Goal: Check status

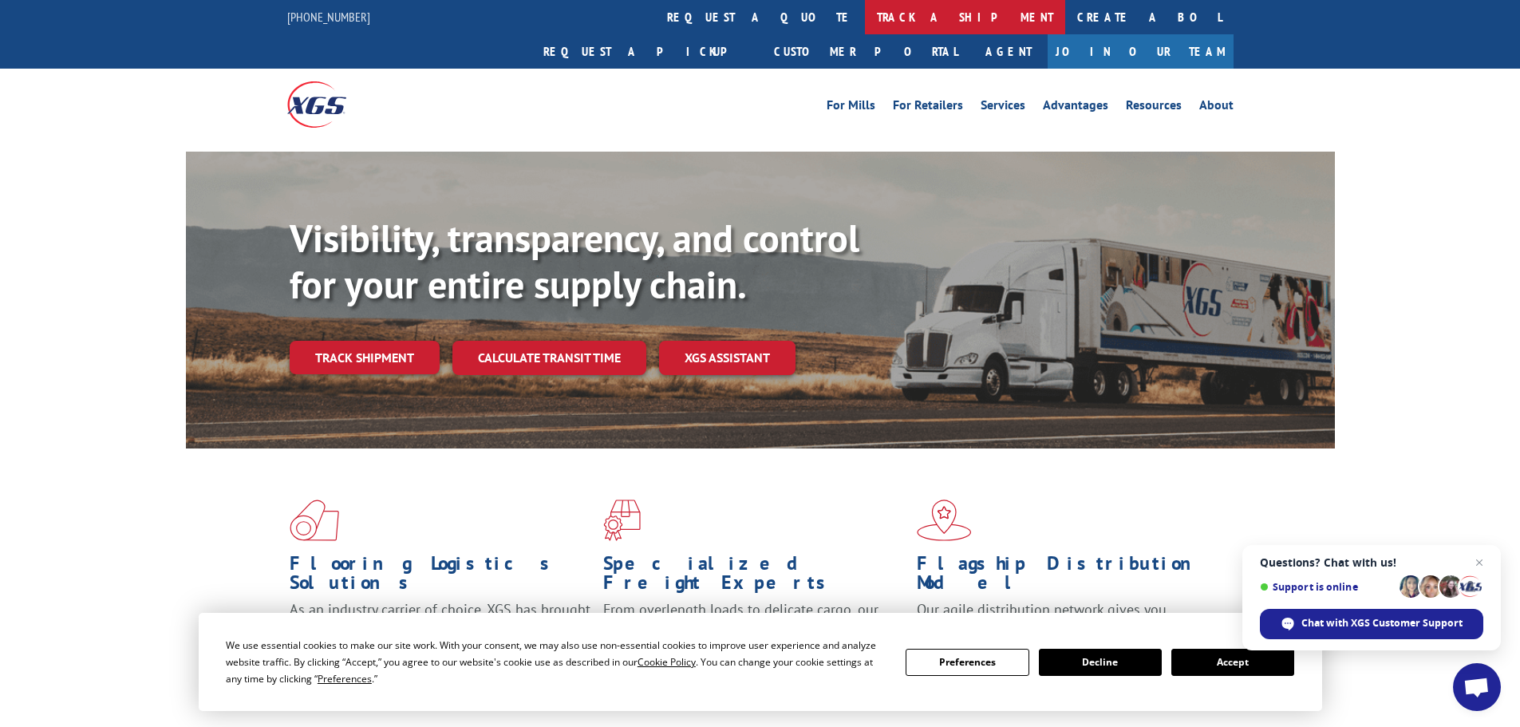
click at [865, 18] on link "track a shipment" at bounding box center [965, 17] width 200 height 34
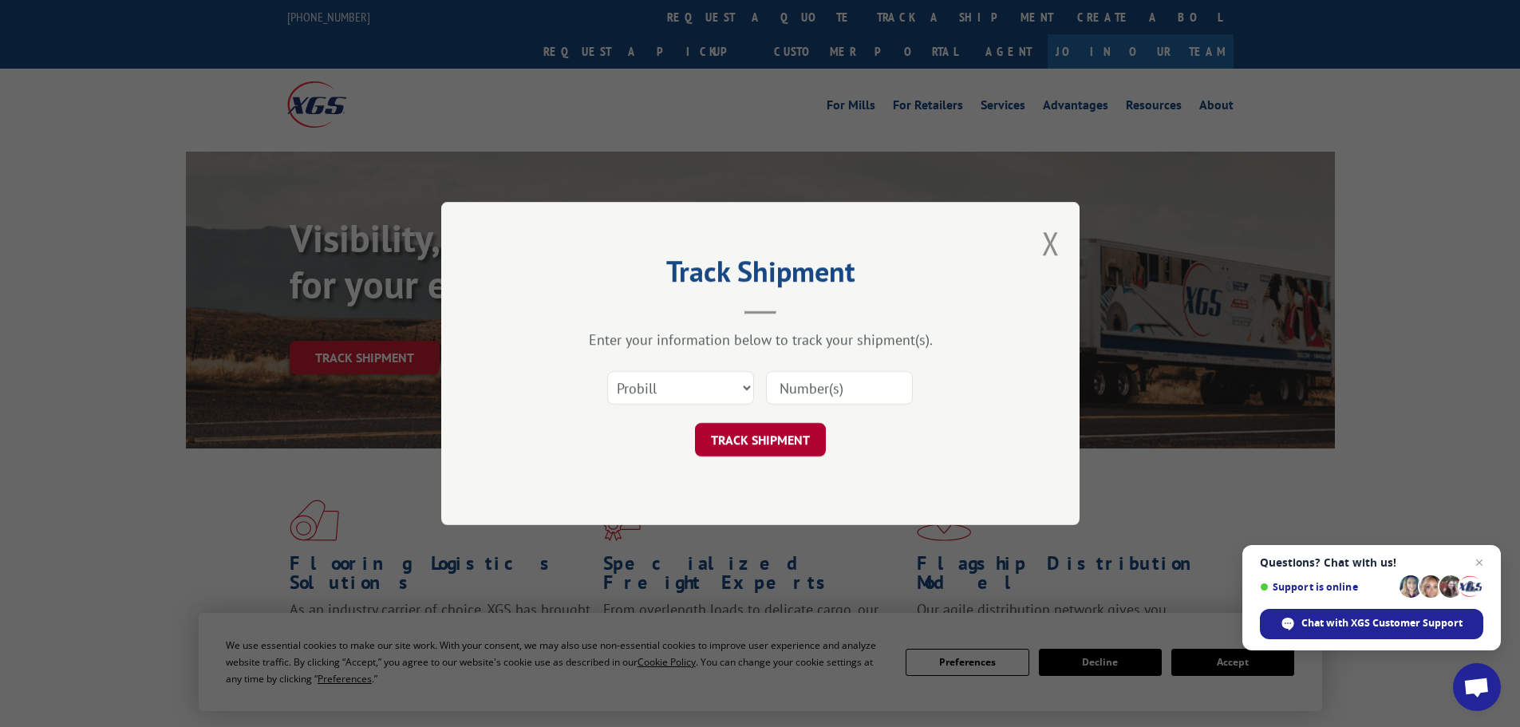
click at [759, 442] on button "TRACK SHIPMENT" at bounding box center [760, 440] width 131 height 34
click at [873, 383] on input at bounding box center [839, 388] width 147 height 34
click at [746, 387] on select "Select category... Probill BOL PO" at bounding box center [680, 388] width 147 height 34
select select "bol"
click at [607, 371] on select "Select category... Probill BOL PO" at bounding box center [680, 388] width 147 height 34
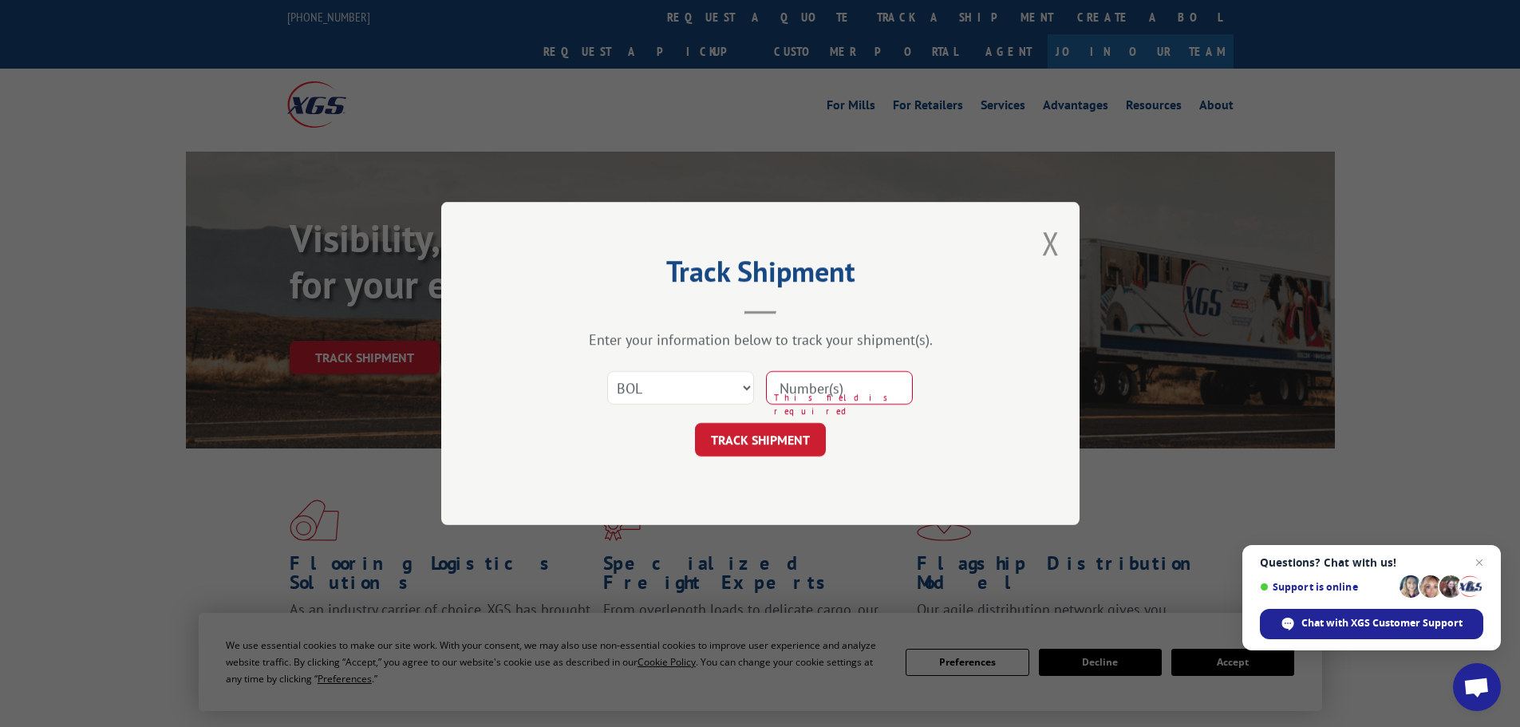
click at [889, 389] on input at bounding box center [839, 388] width 147 height 34
type input "17667632"
click at [724, 441] on button "TRACK SHIPMENT" at bounding box center [760, 440] width 131 height 34
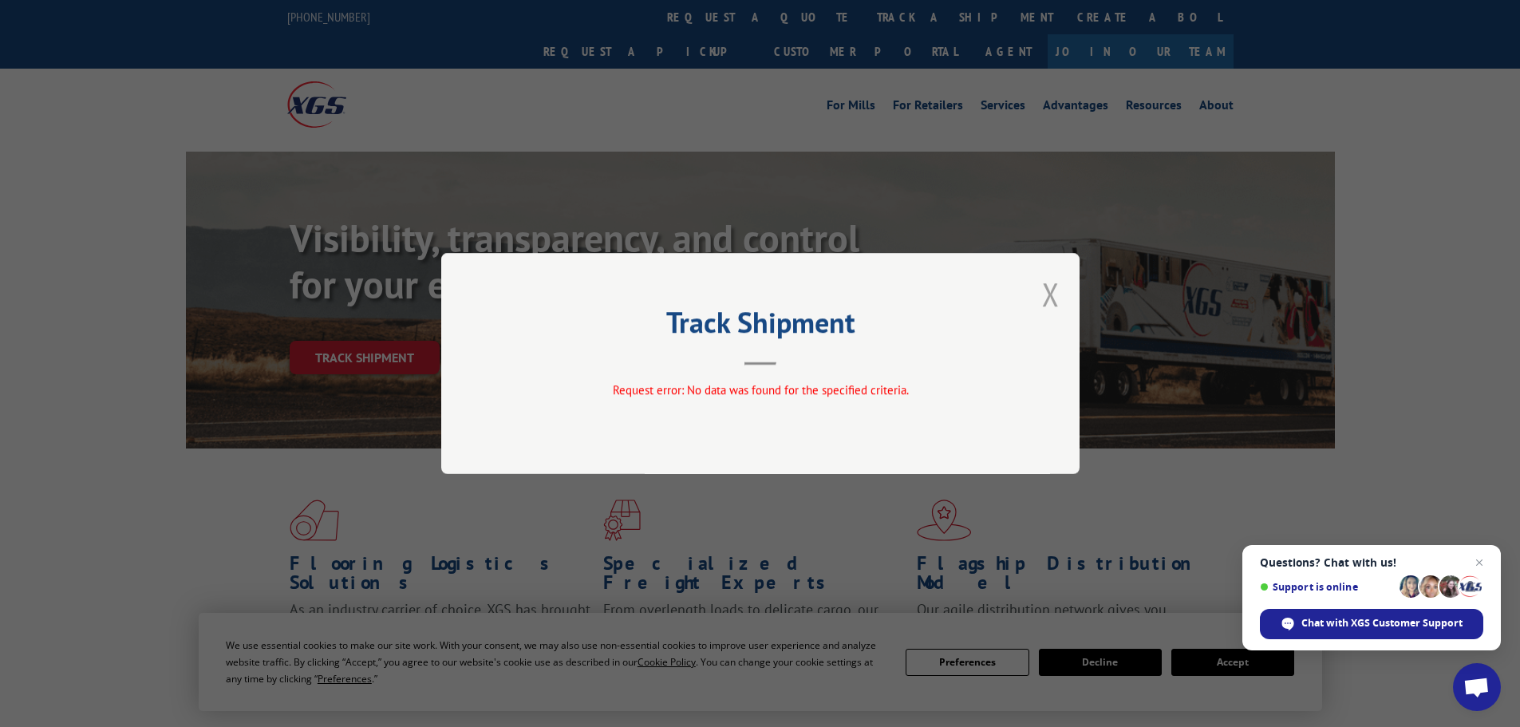
click at [1048, 292] on button "Close modal" at bounding box center [1051, 294] width 18 height 42
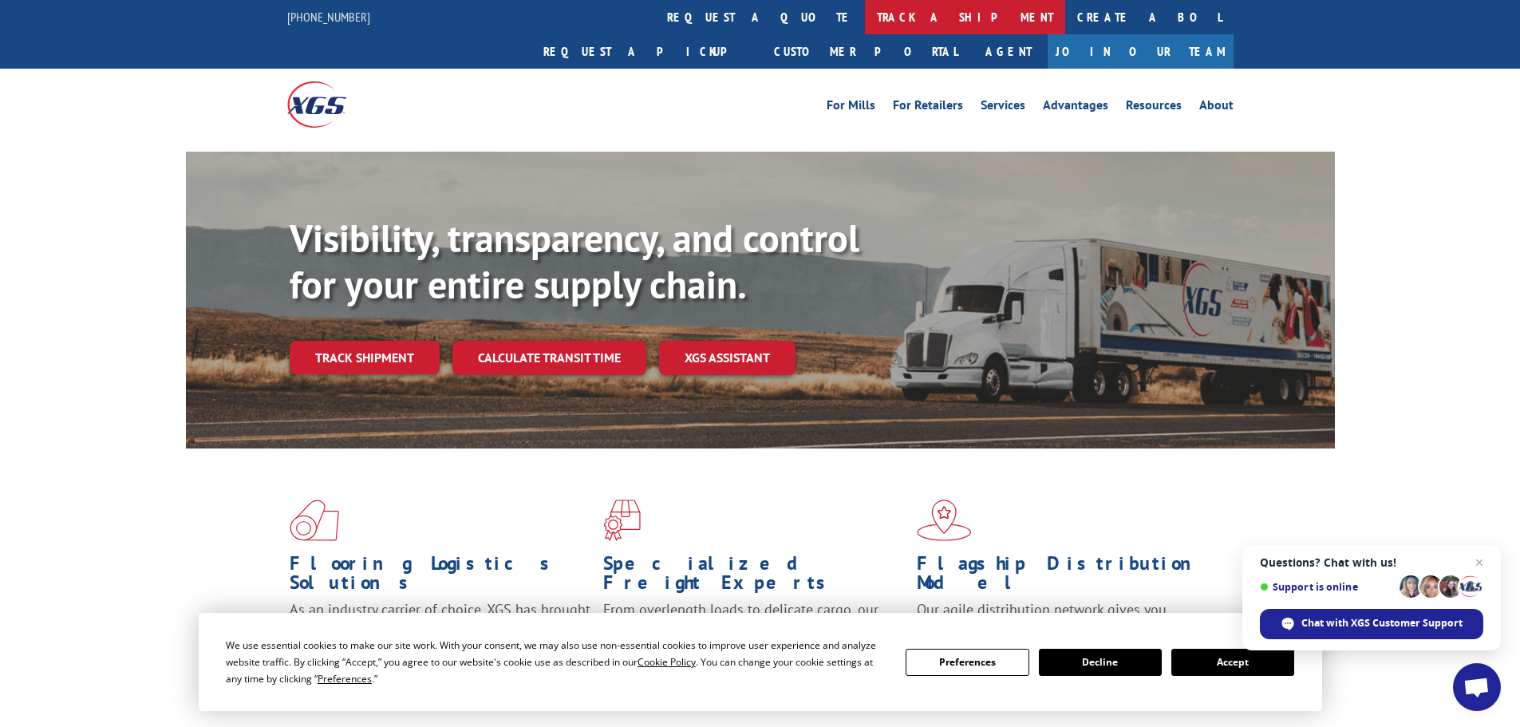
click at [865, 15] on link "track a shipment" at bounding box center [965, 17] width 200 height 34
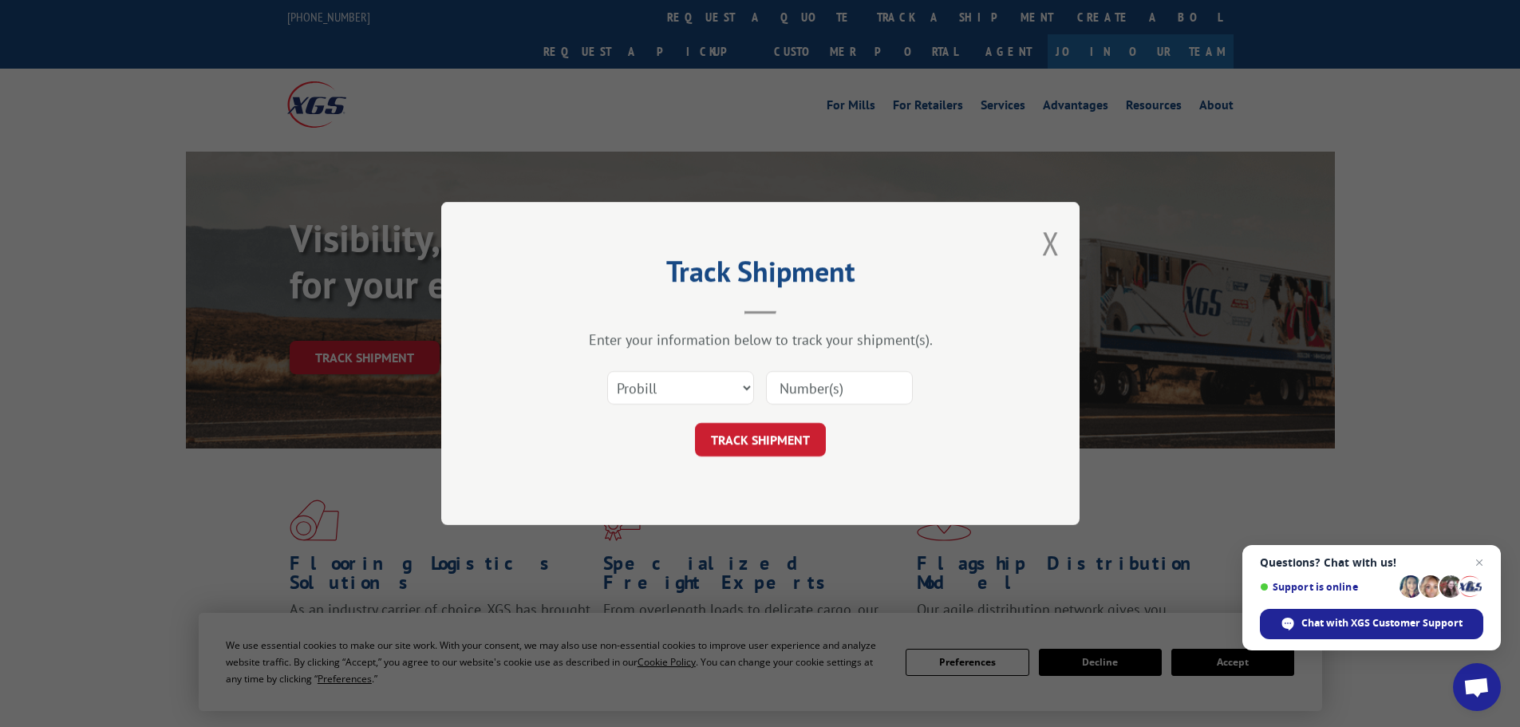
drag, startPoint x: 862, startPoint y: 391, endPoint x: 762, endPoint y: 388, distance: 99.8
click at [761, 389] on div "Select category... Probill BOL PO" at bounding box center [760, 388] width 479 height 53
type input "17667632"
click at [762, 441] on button "TRACK SHIPMENT" at bounding box center [760, 440] width 131 height 34
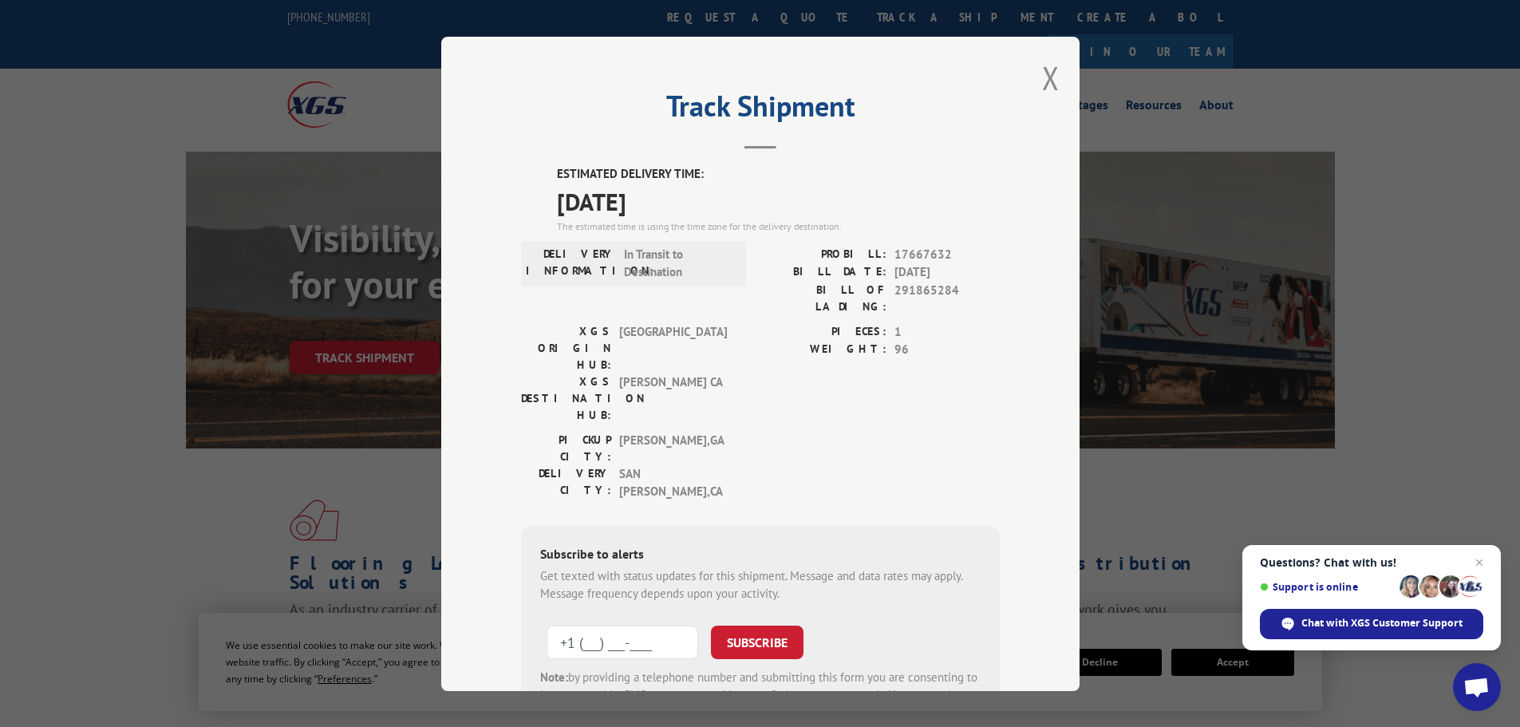
click at [575, 625] on input "+1 (___) ___-____" at bounding box center [623, 642] width 152 height 34
type input "[PHONE_NUMBER]"
click at [737, 625] on button "SUBSCRIBE" at bounding box center [757, 642] width 93 height 34
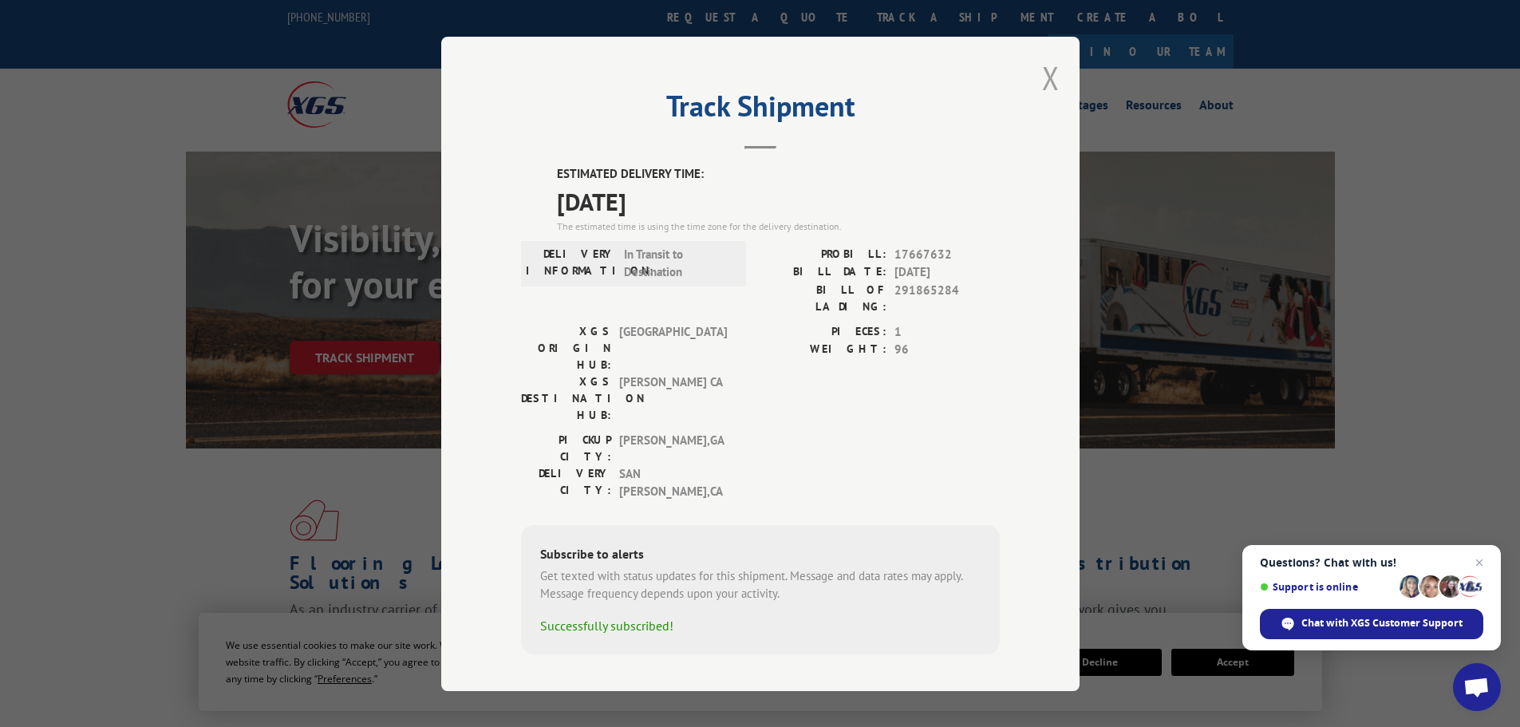
click at [1049, 95] on button "Close modal" at bounding box center [1051, 78] width 18 height 42
